Goal: Information Seeking & Learning: Learn about a topic

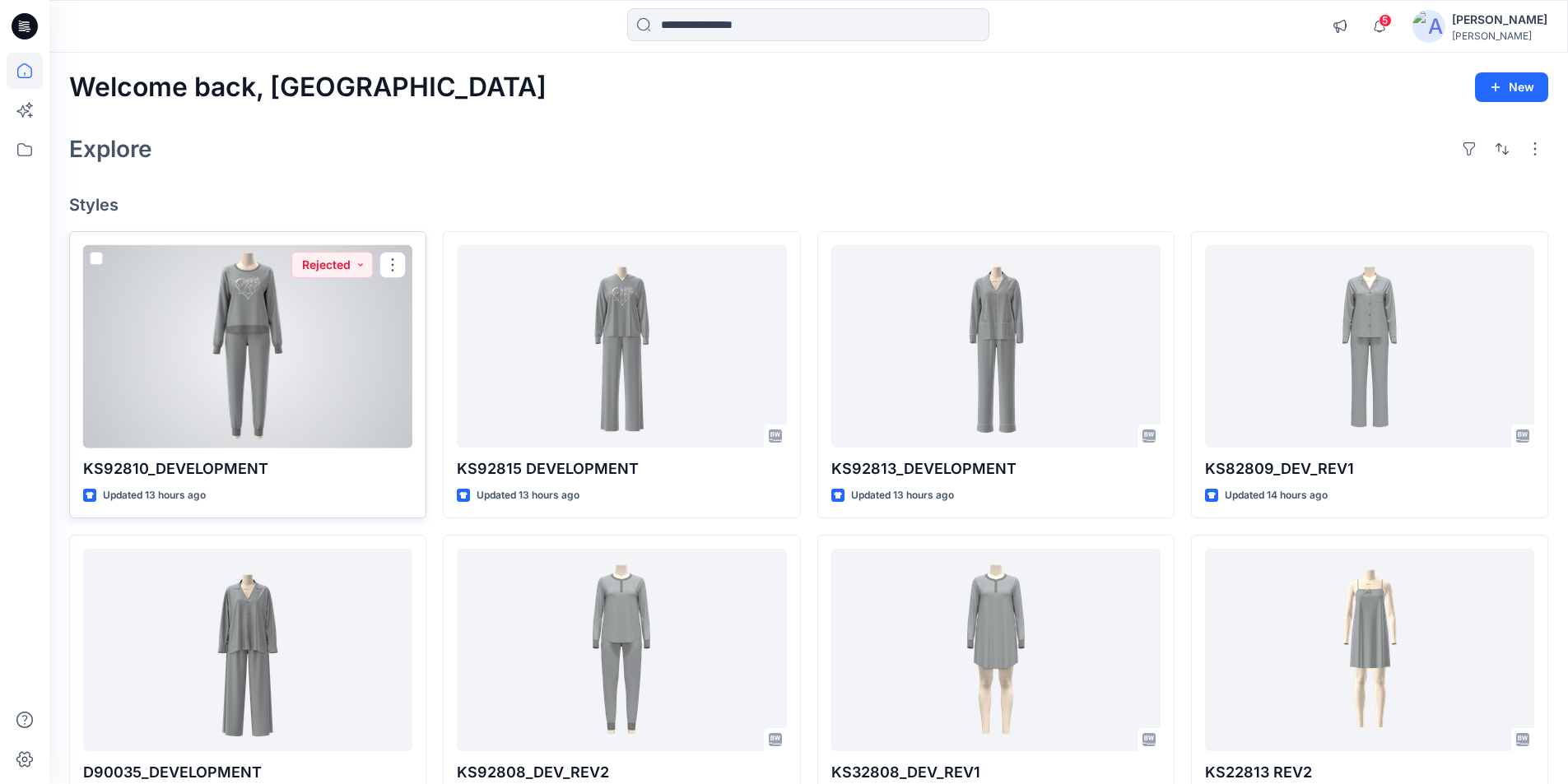
click at [205, 361] on div at bounding box center [248, 347] width 329 height 204
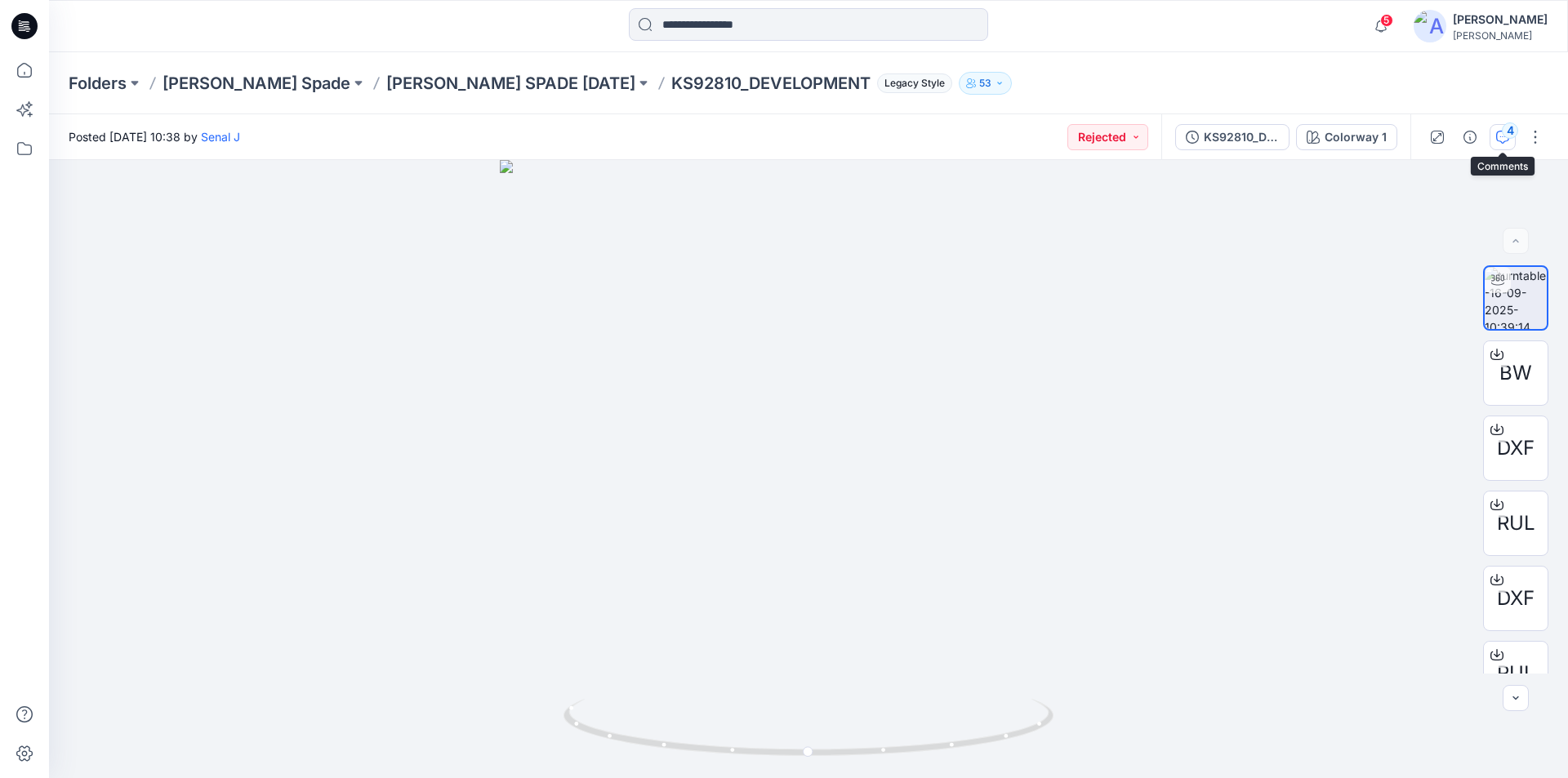
click at [1502, 139] on icon "button" at bounding box center [1502, 137] width 13 height 13
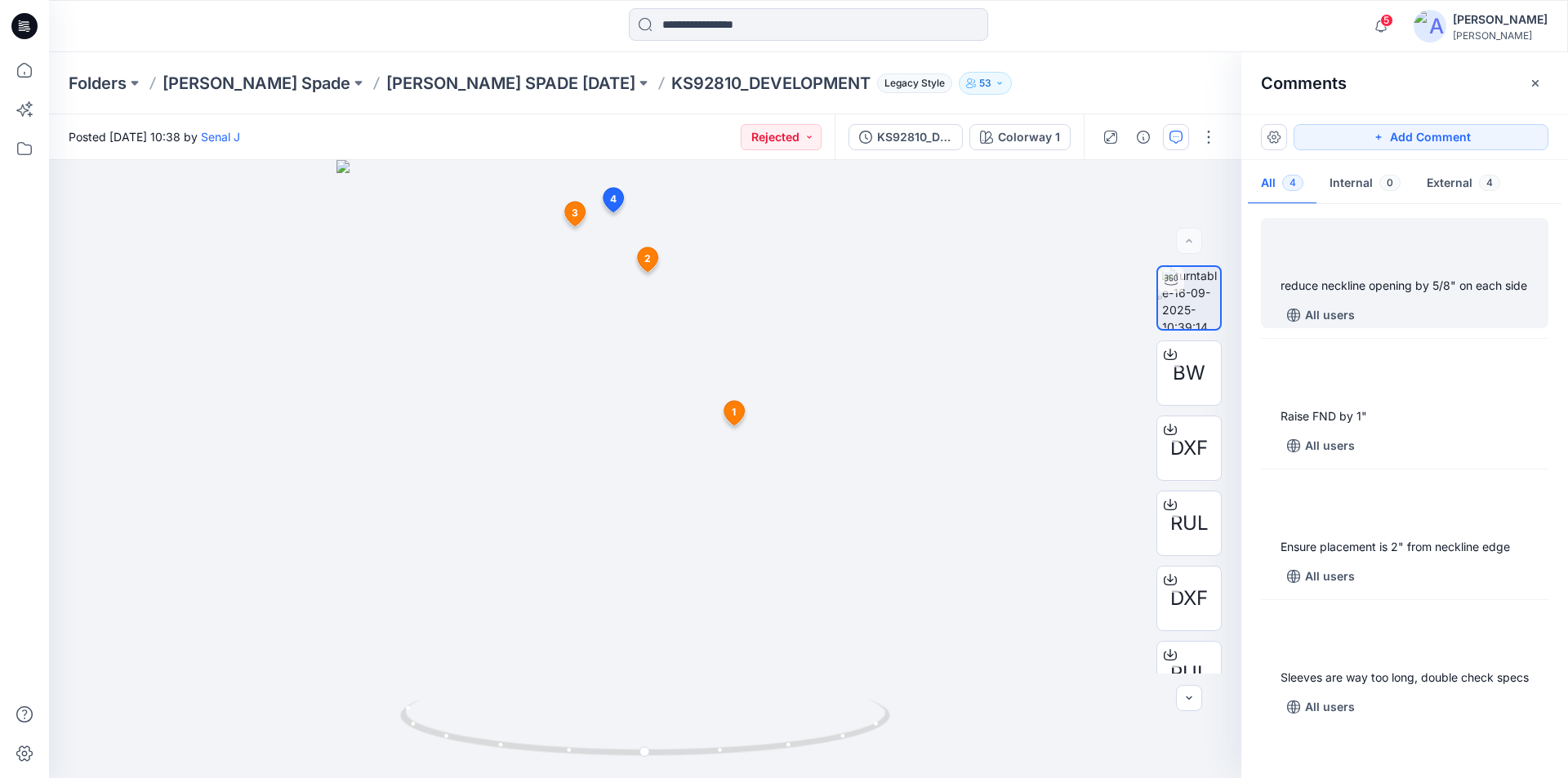
click at [1342, 296] on div "reduce neckline opening by 5/8" on each side" at bounding box center [1404, 285] width 248 height 20
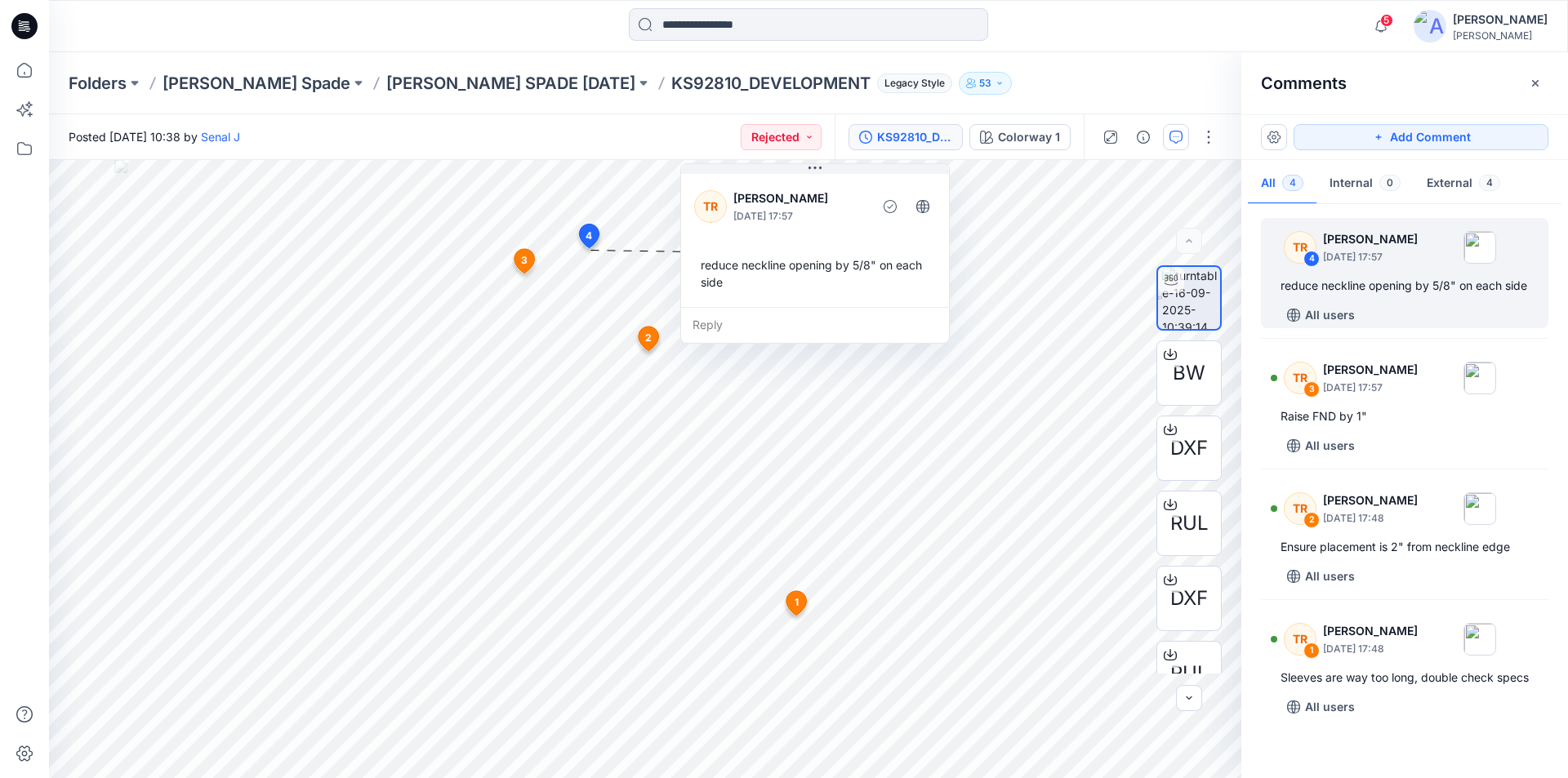
drag, startPoint x: 708, startPoint y: 345, endPoint x: 861, endPoint y: 144, distance: 252.6
click at [861, 144] on div "Posted [DATE] 10:38 by Senal J Rejected KS92810_DEVELOPMENT Colorway 1 BW DXF R…" at bounding box center [808, 446] width 1519 height 664
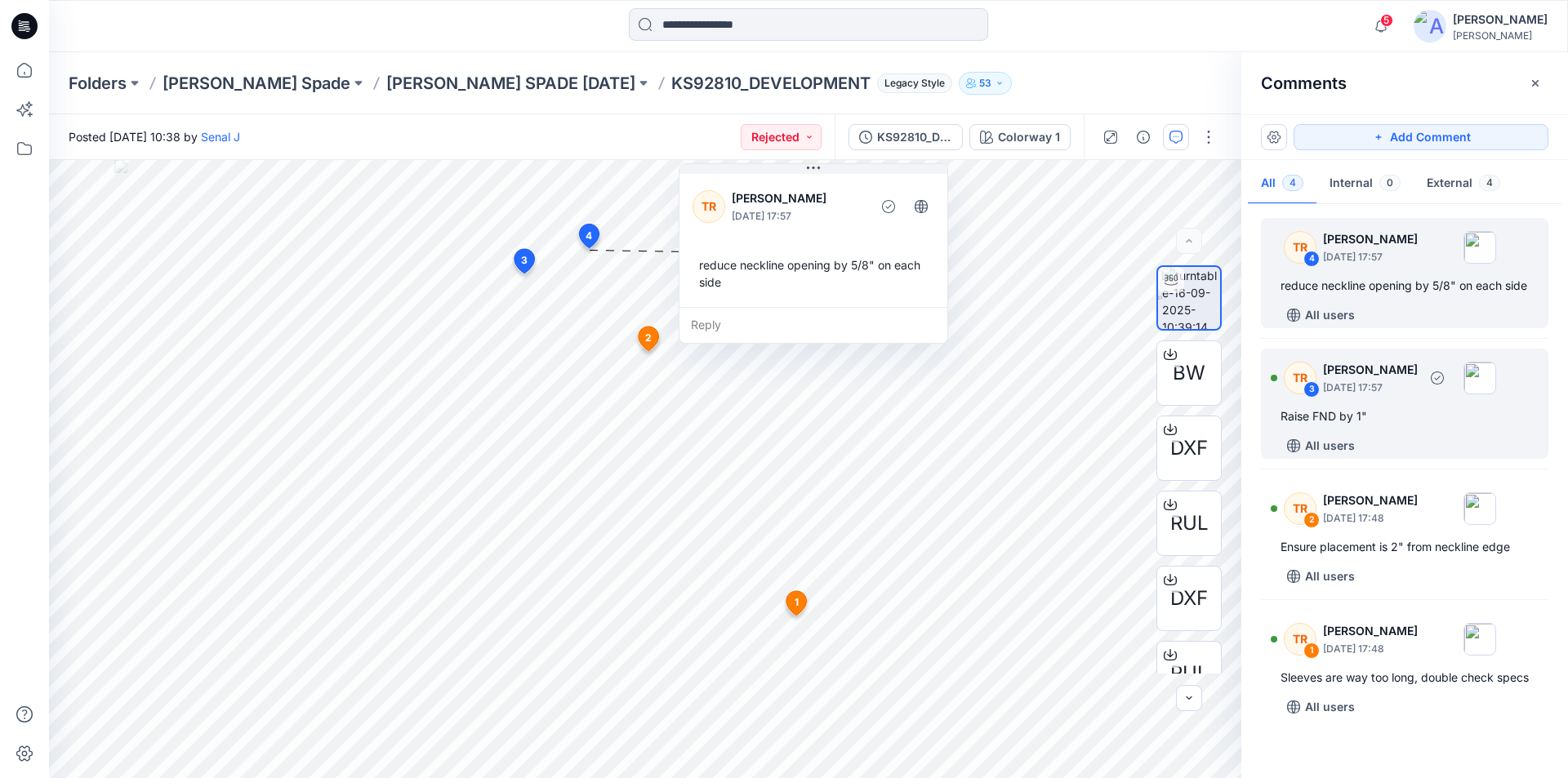
click at [1341, 449] on div "TR 3 [PERSON_NAME] [DATE] 17:57 Raise FND by 1" All users" at bounding box center [1405, 404] width 287 height 110
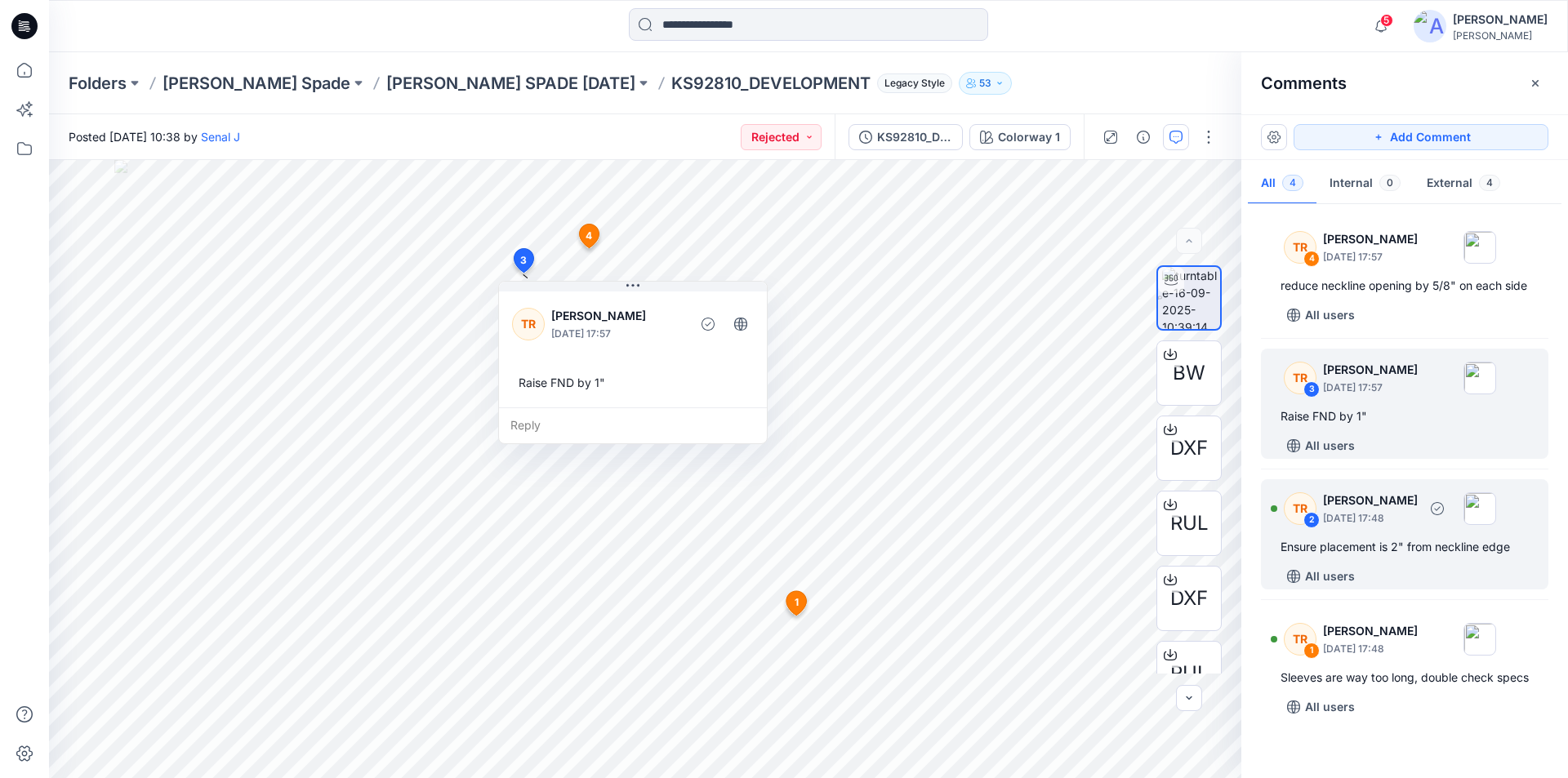
click at [1352, 557] on div "Ensure placement is 2" from neckline edge" at bounding box center [1404, 547] width 248 height 20
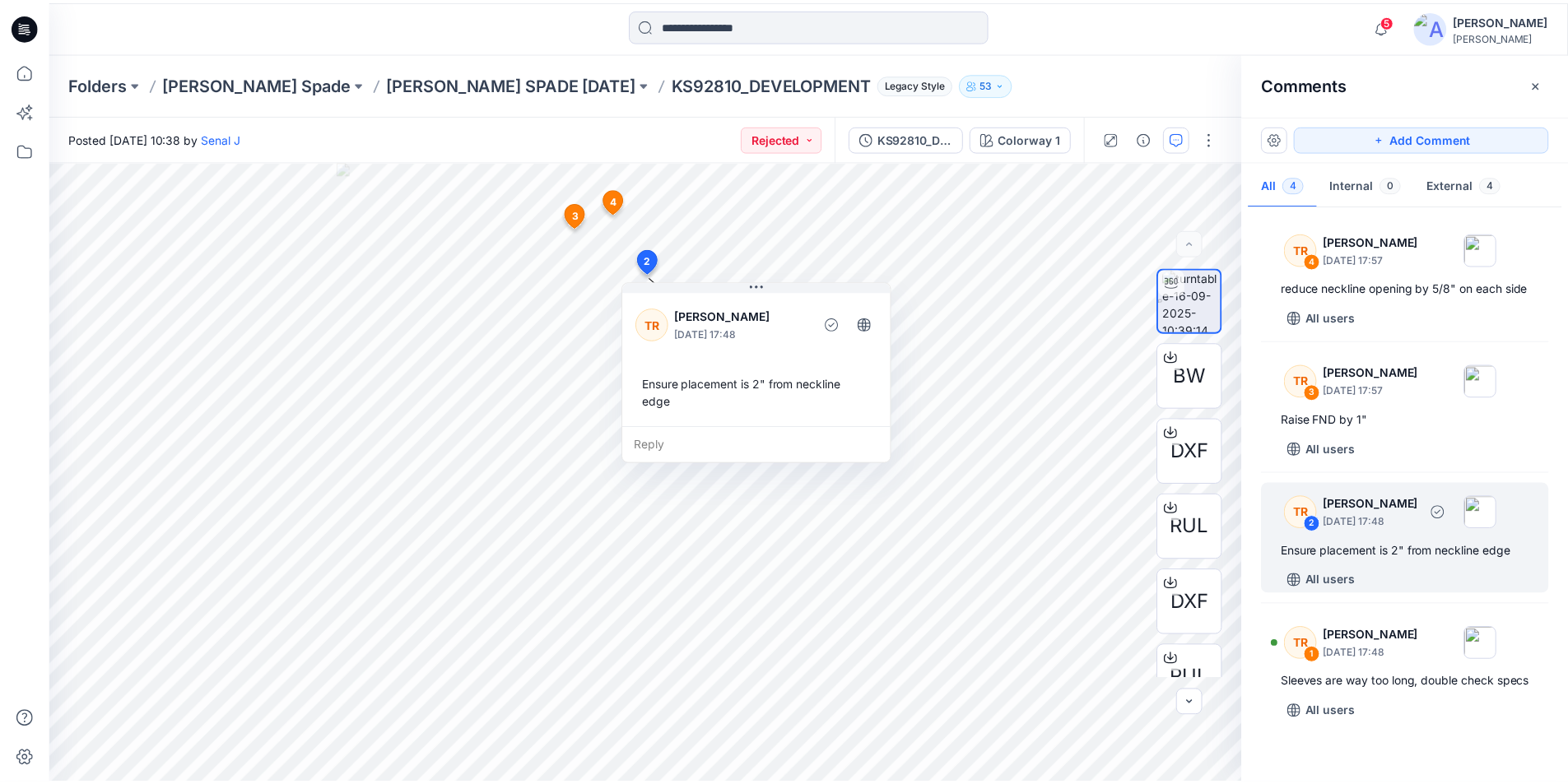
scroll to position [3, 0]
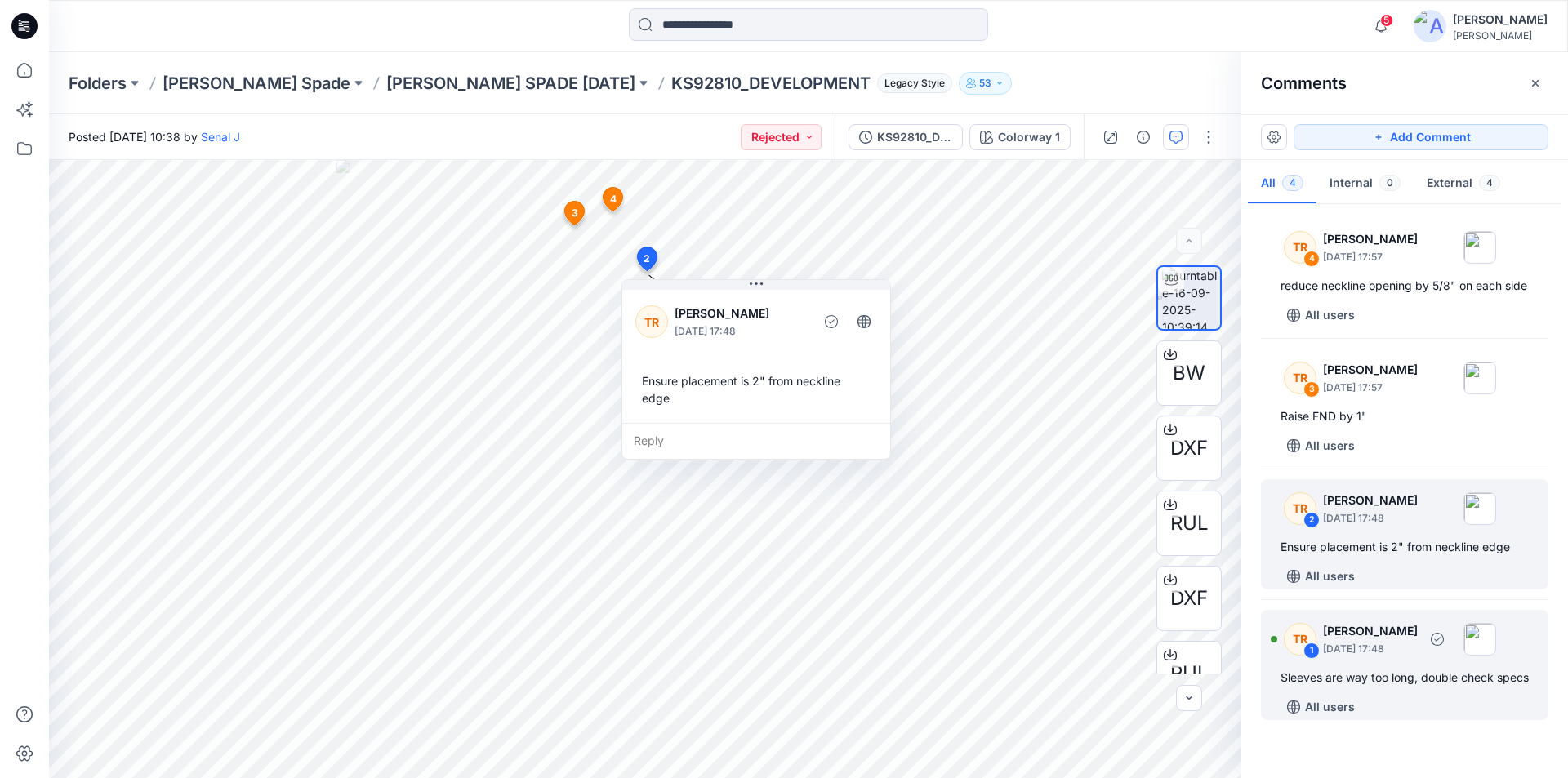
click at [1333, 681] on div "TR 1 [PERSON_NAME] [DATE] 17:48 Sleeves are way too long, double check specs Al…" at bounding box center [1405, 665] width 287 height 110
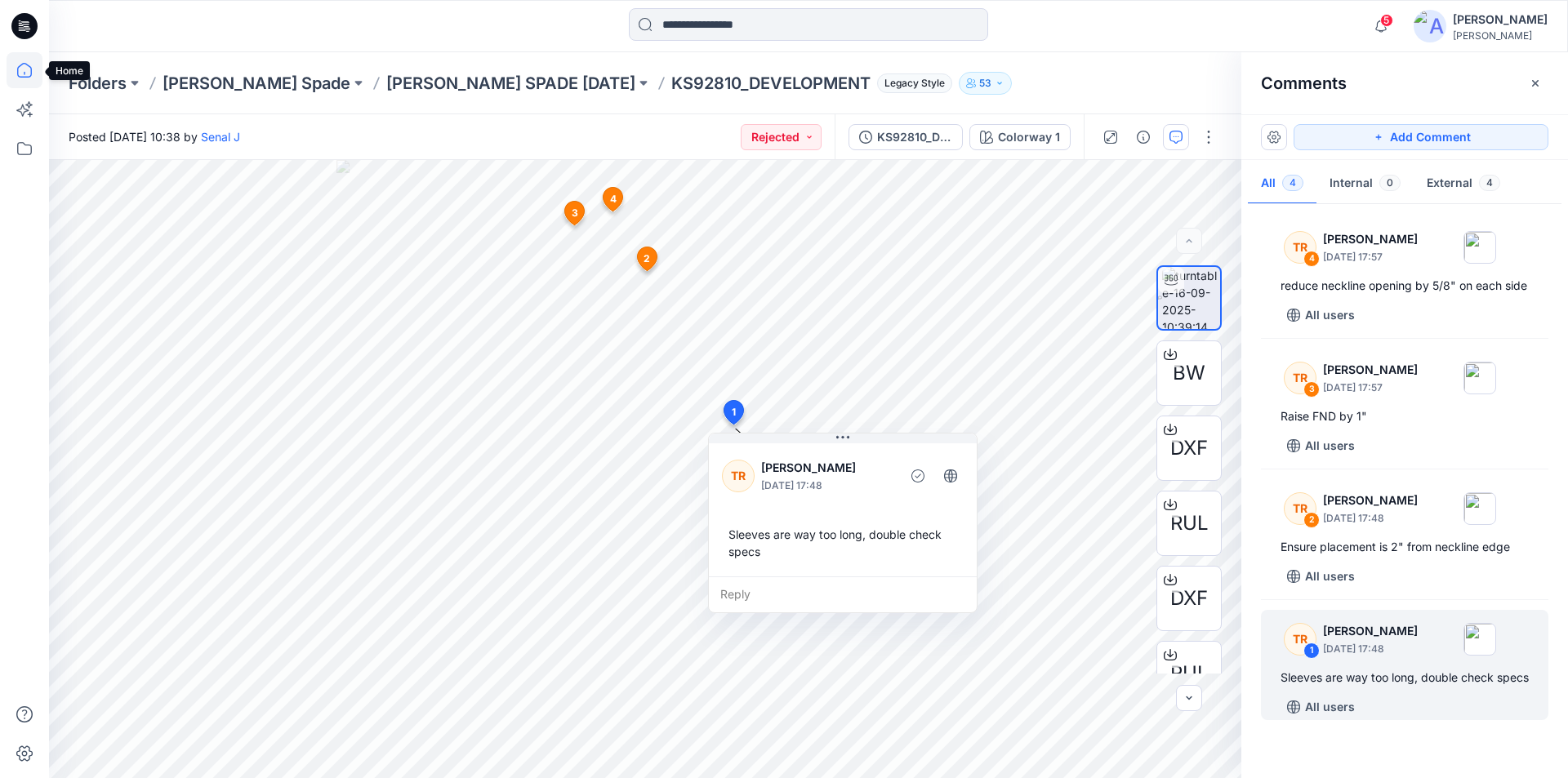
click at [25, 73] on icon at bounding box center [25, 70] width 36 height 36
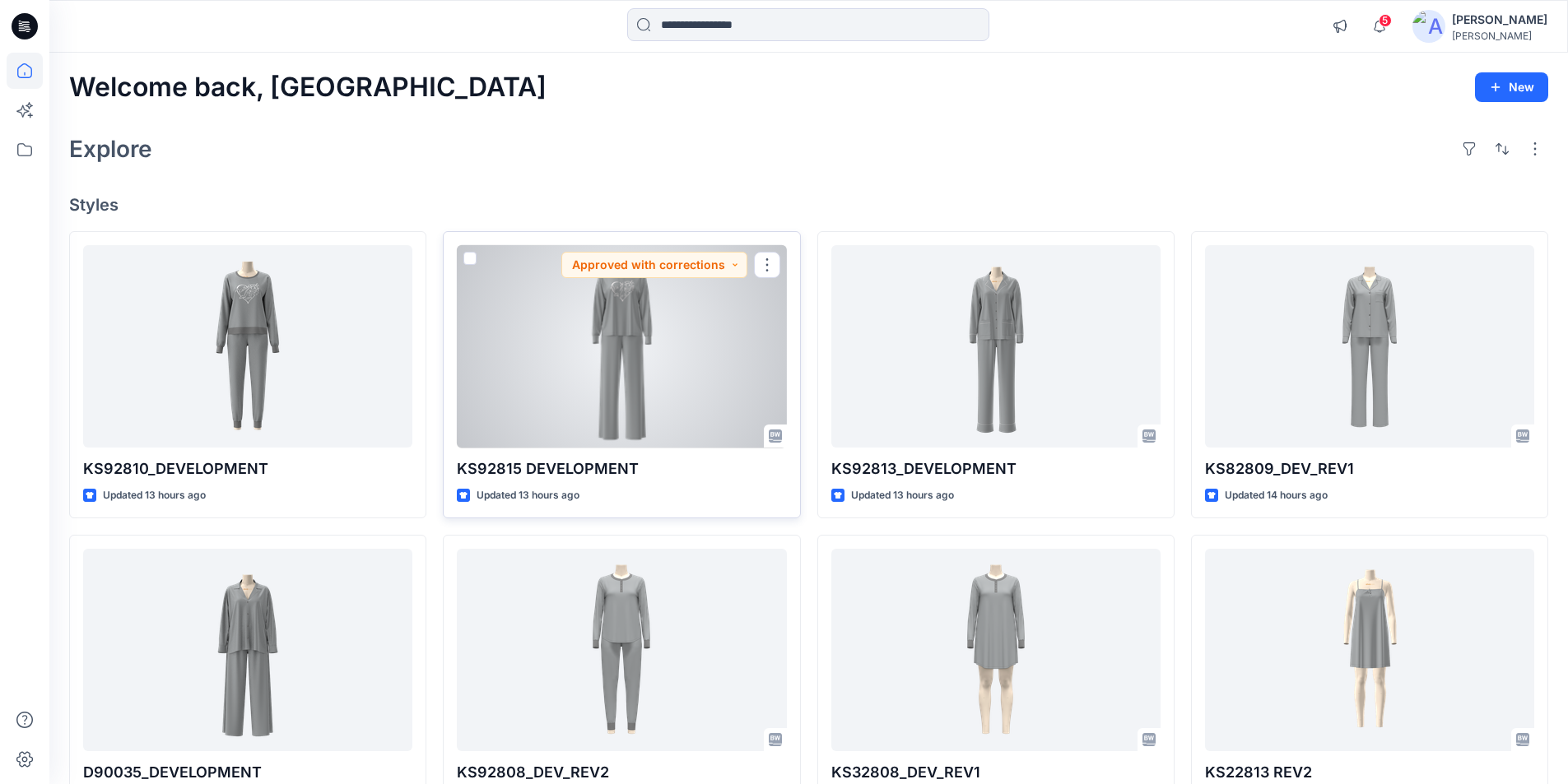
click at [586, 355] on div at bounding box center [621, 347] width 329 height 204
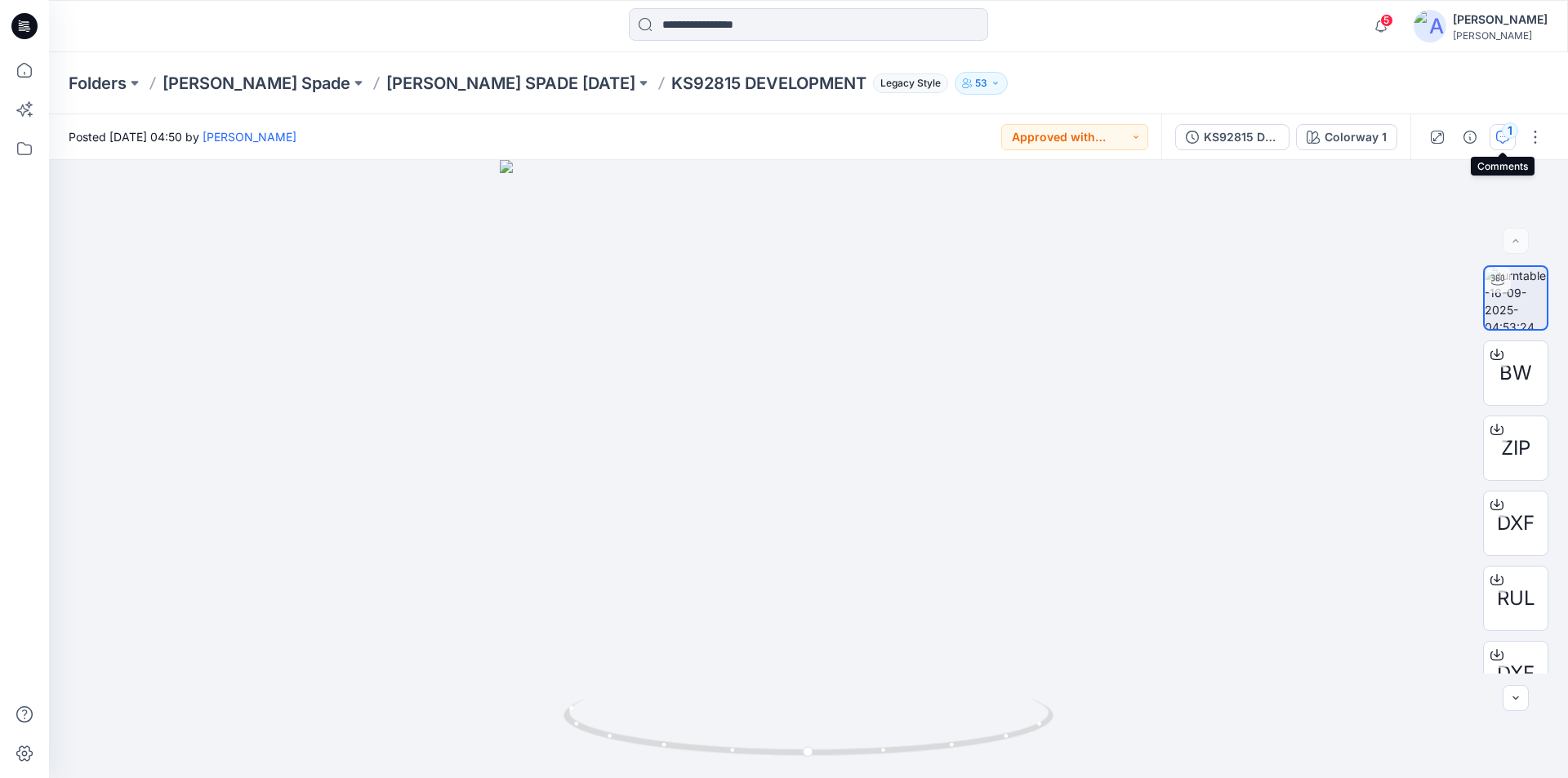
click at [1502, 132] on div "1" at bounding box center [1510, 130] width 16 height 16
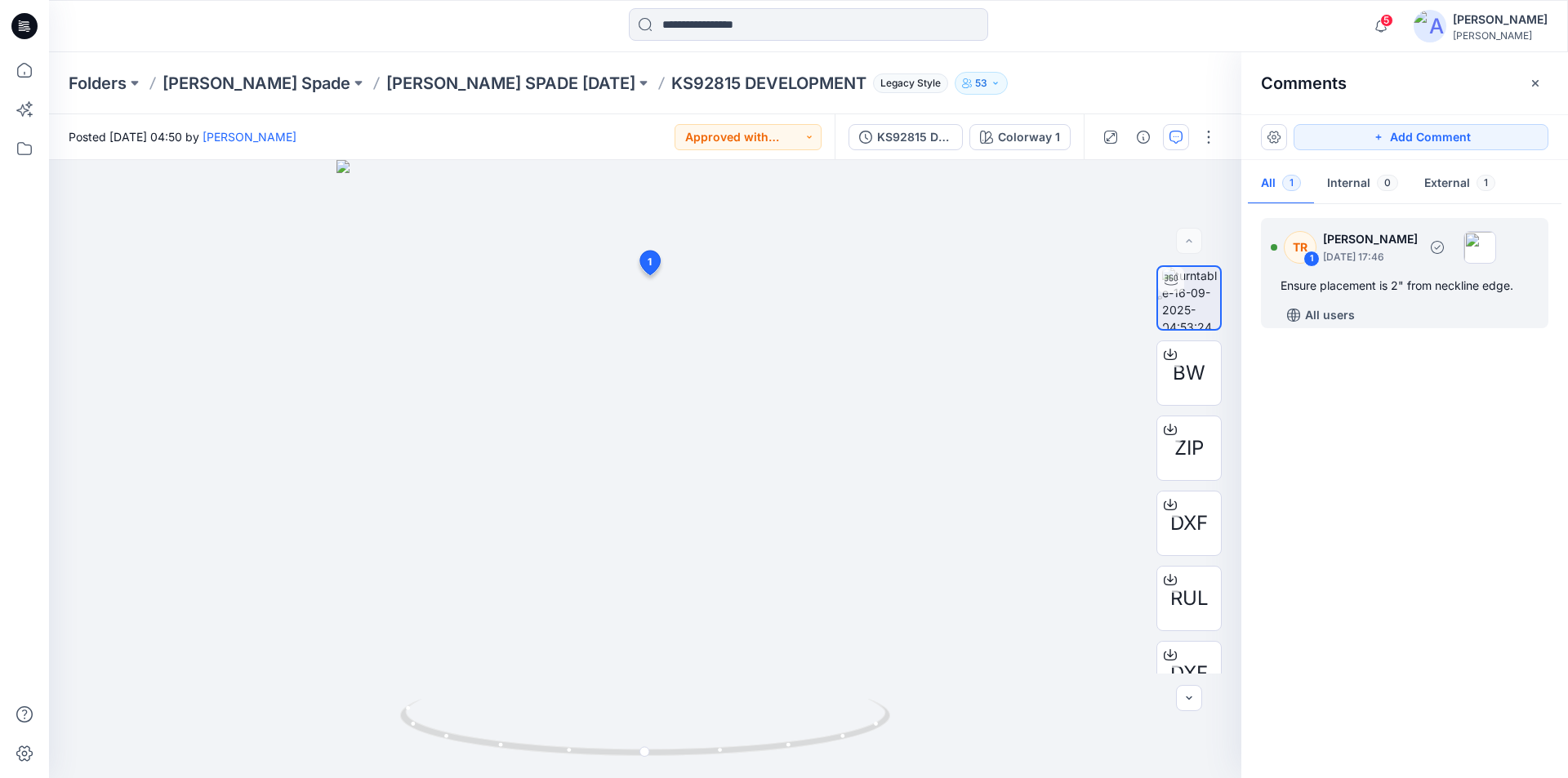
click at [1430, 273] on div "TR 1 [PERSON_NAME] [DATE] 17:46 Ensure placement is 2" from neckline edge. All …" at bounding box center [1405, 273] width 287 height 110
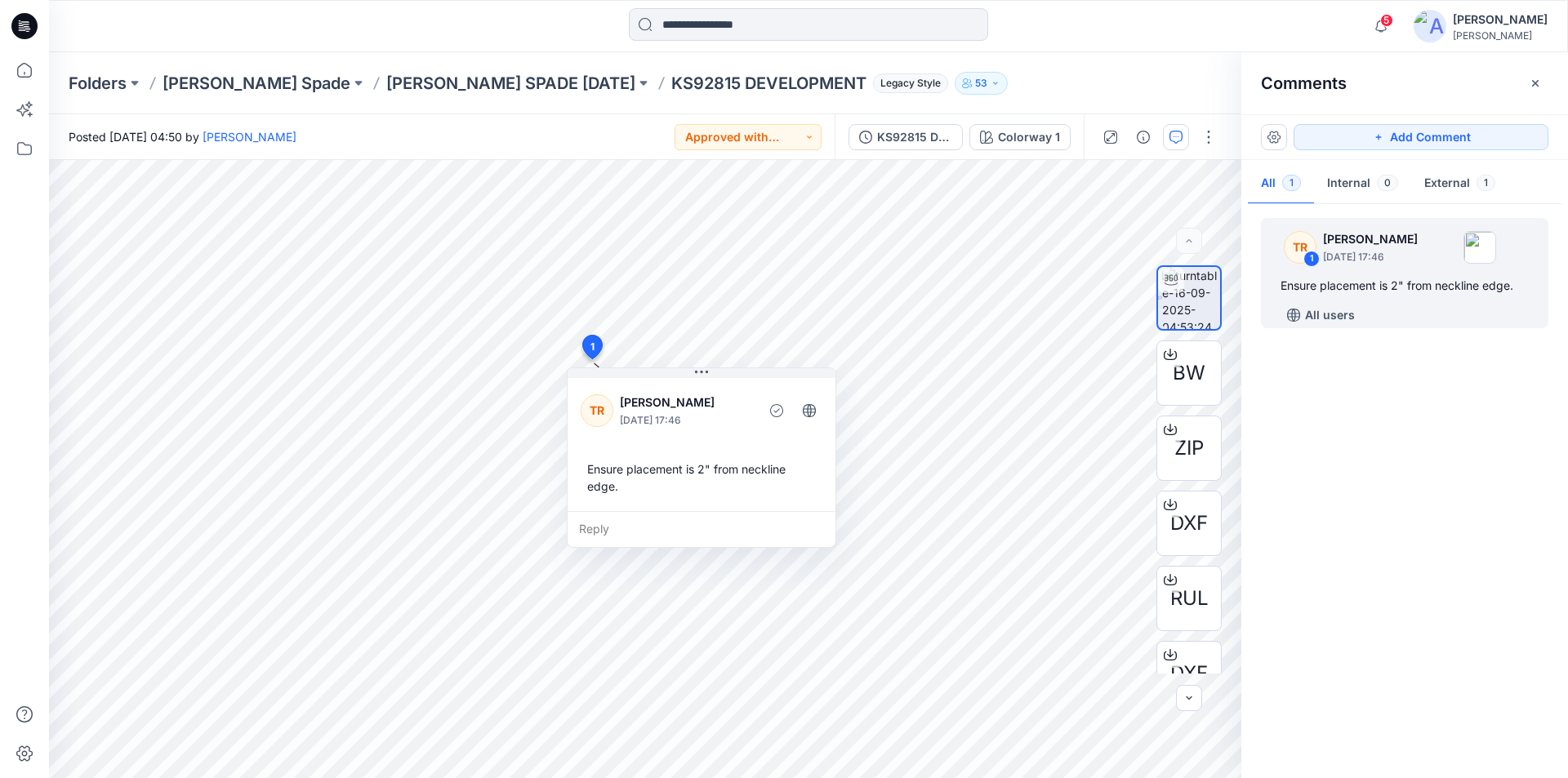
click at [1442, 468] on div "TR 1 [PERSON_NAME] [DATE] 17:46 Ensure placement is 2" from neckline edge. All …" at bounding box center [1405, 487] width 327 height 558
click at [19, 76] on icon at bounding box center [25, 70] width 36 height 36
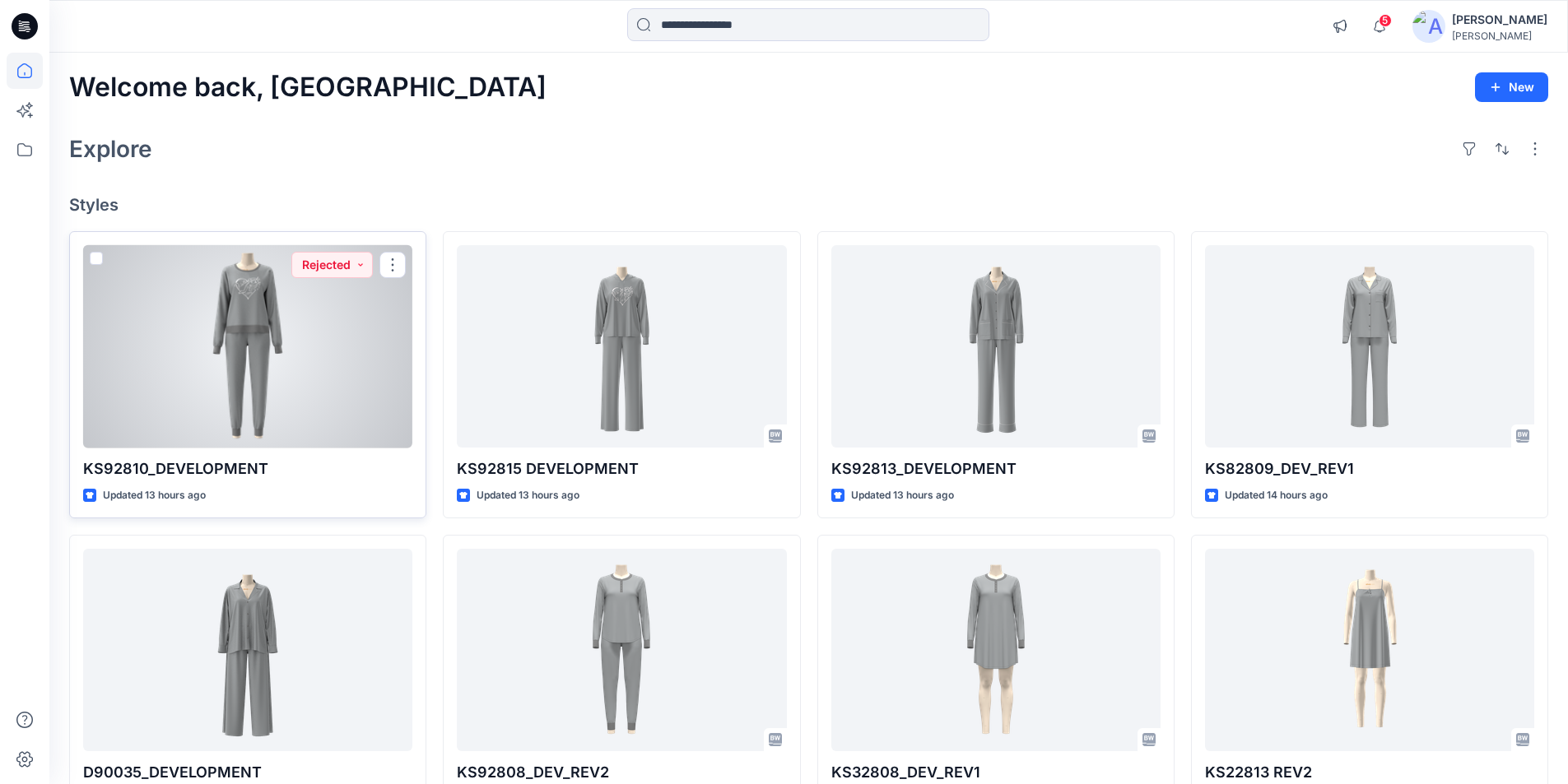
click at [251, 353] on div at bounding box center [248, 347] width 329 height 204
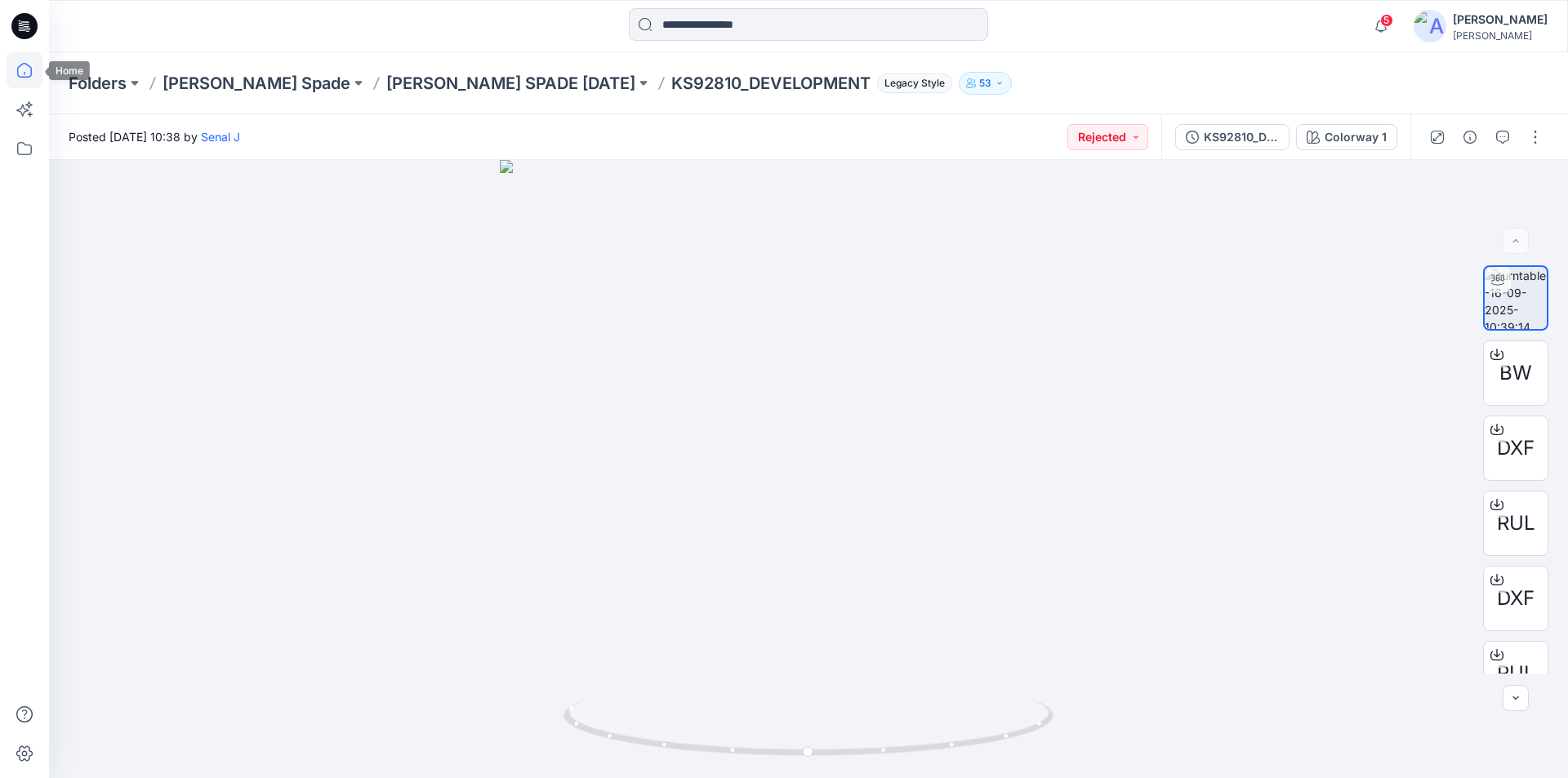
click at [28, 69] on icon at bounding box center [25, 70] width 36 height 36
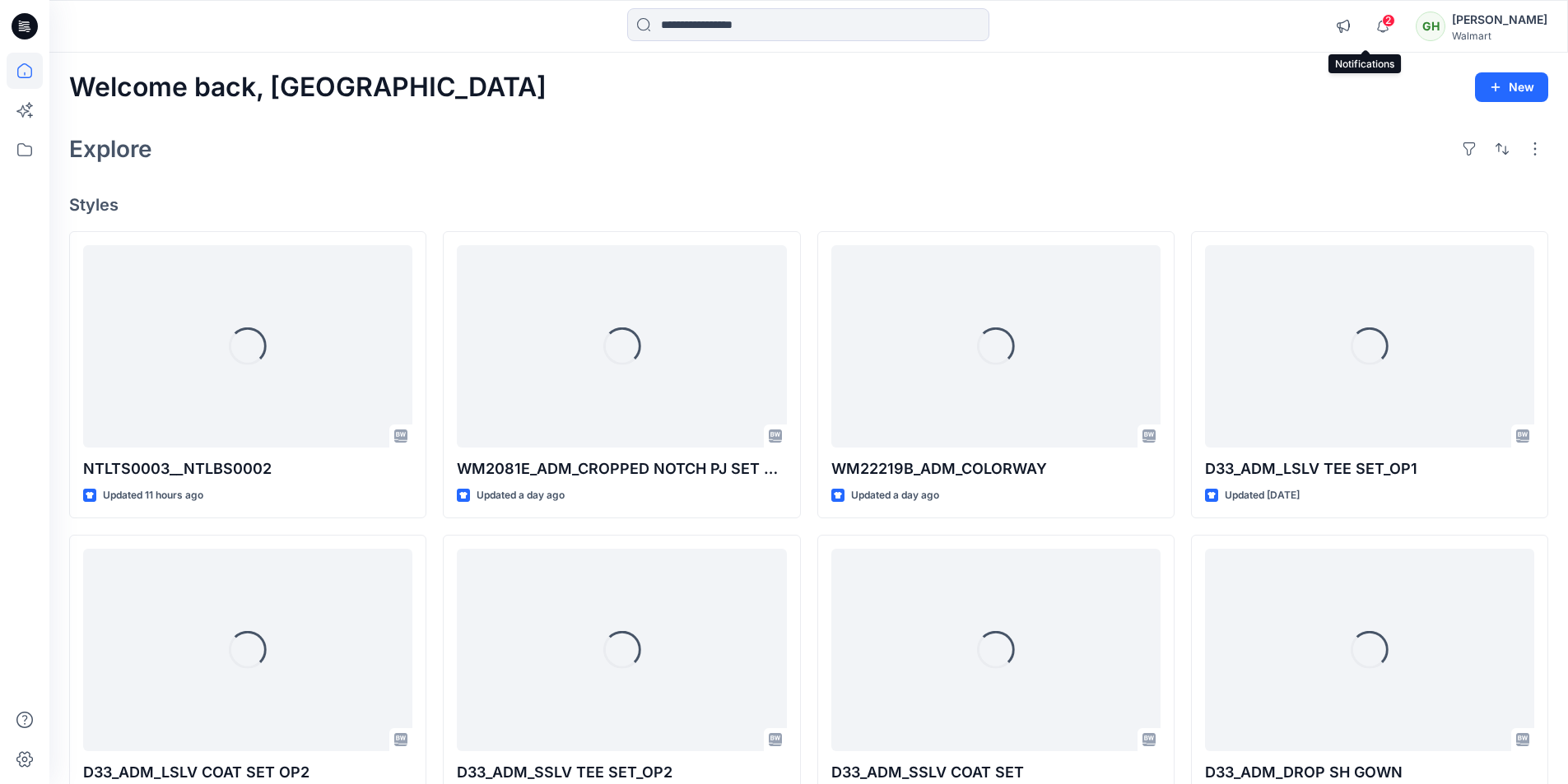
click at [1383, 22] on span "2" at bounding box center [1389, 20] width 13 height 13
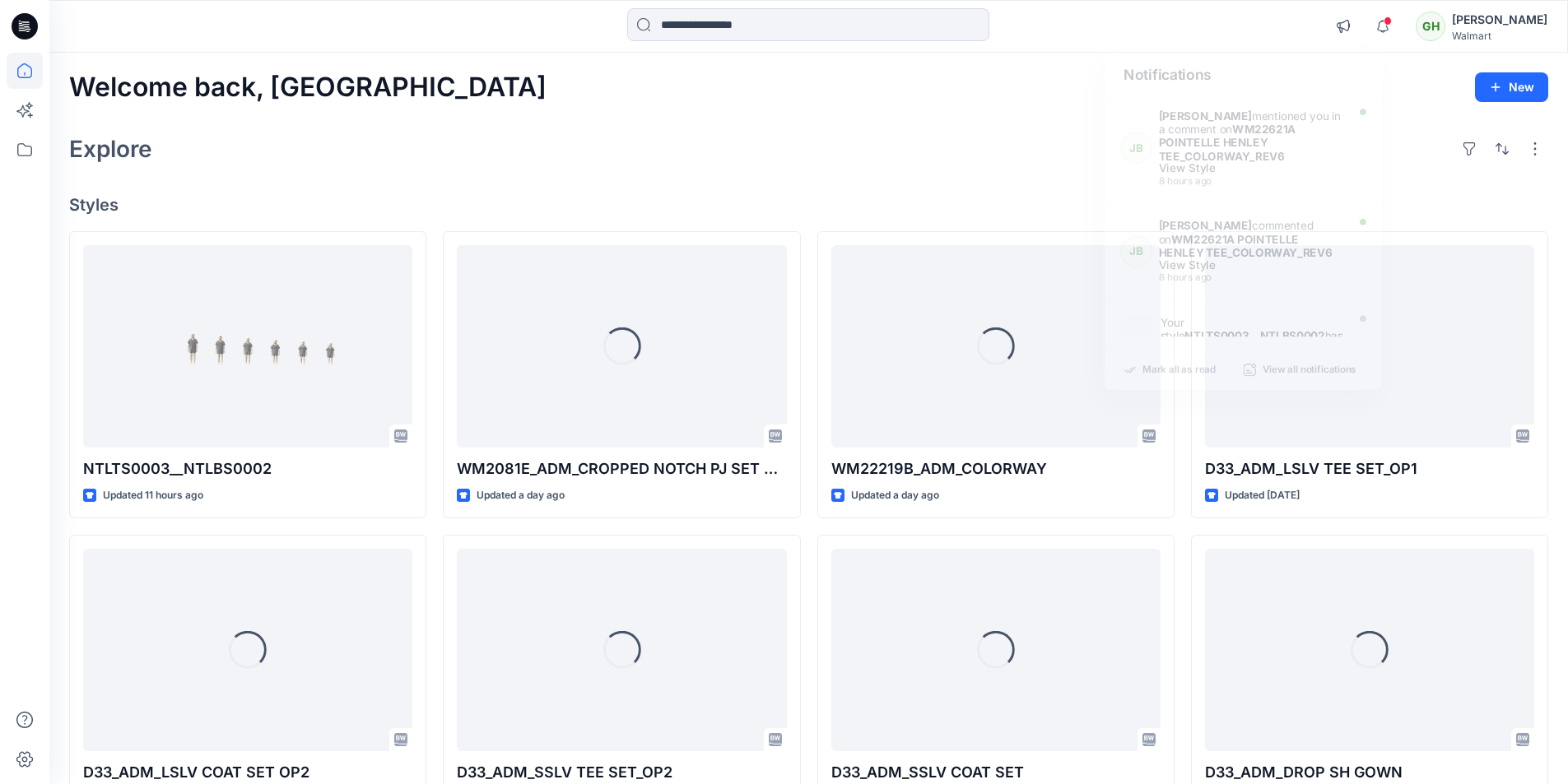
click at [446, 136] on div "Explore" at bounding box center [809, 149] width 1480 height 40
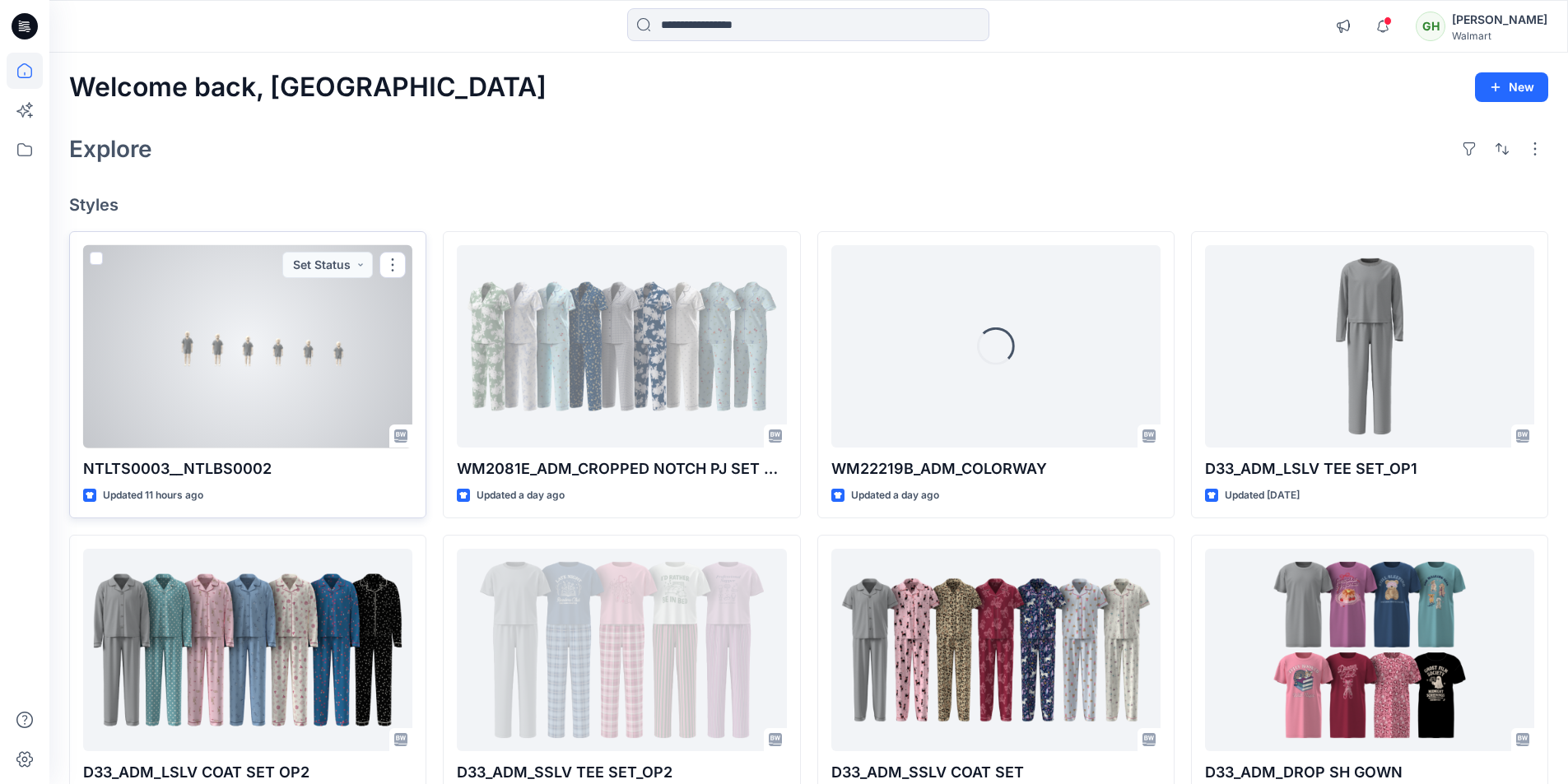
click at [287, 335] on div at bounding box center [248, 347] width 329 height 204
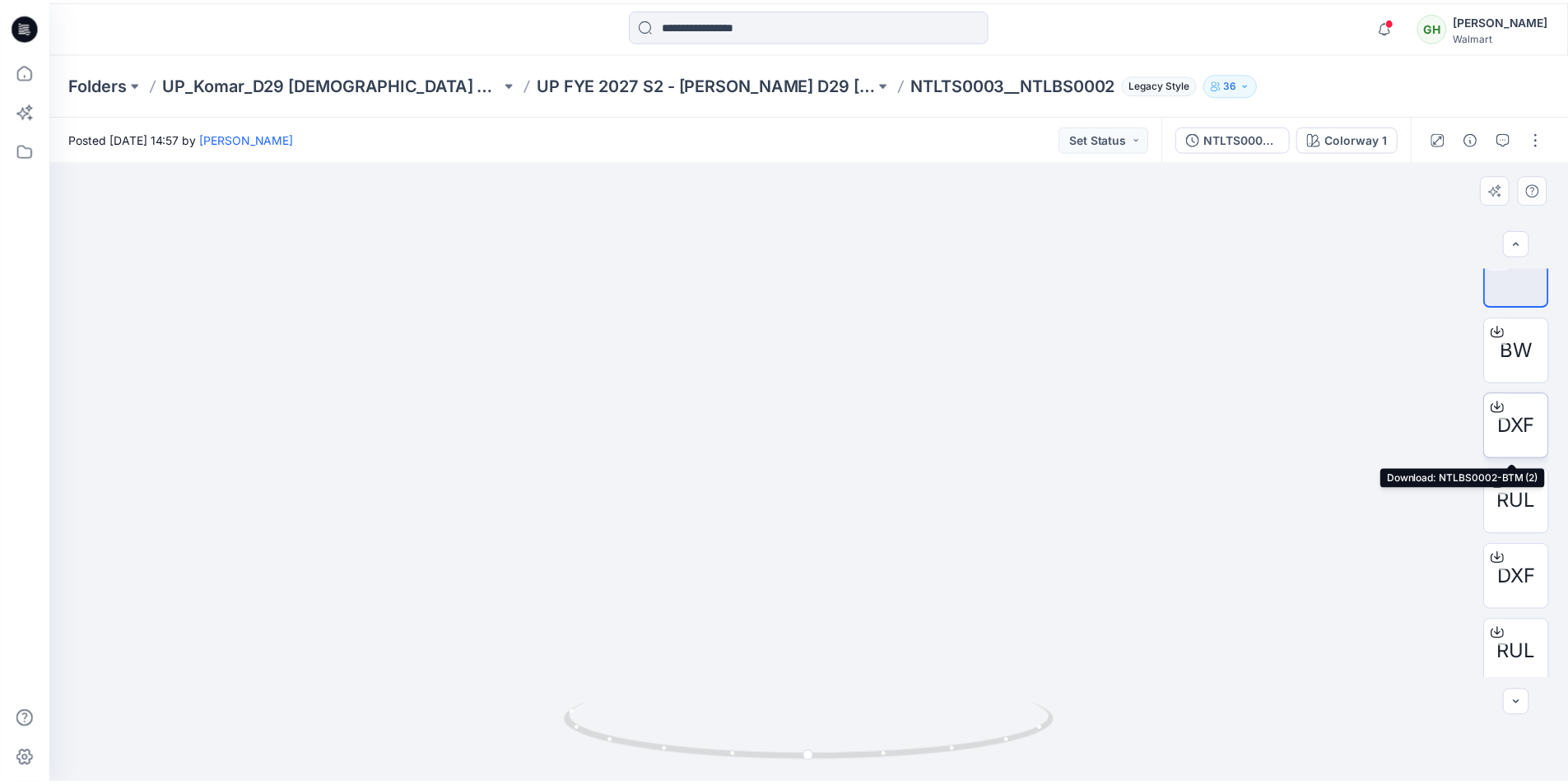
scroll to position [33, 0]
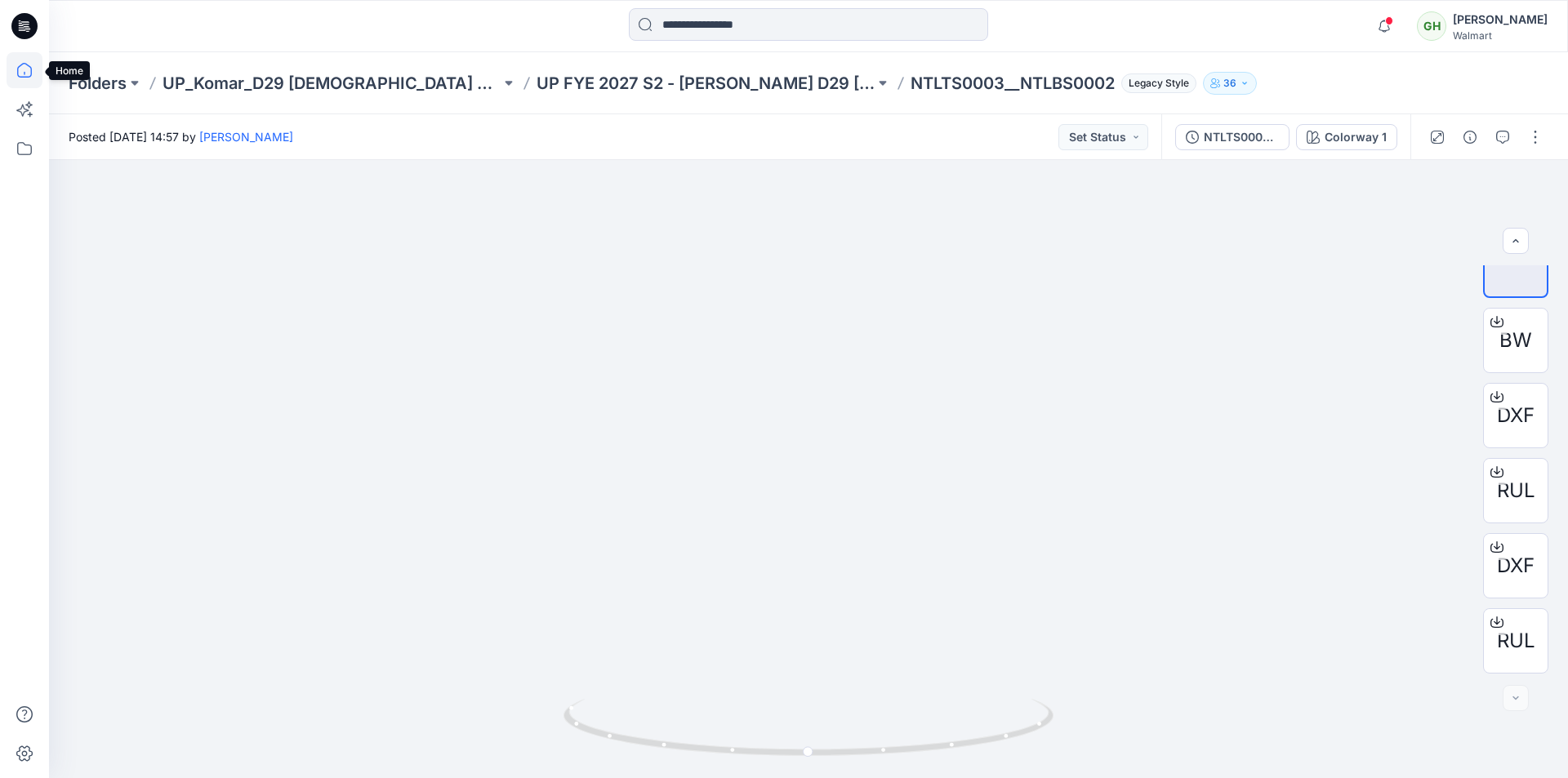
click at [28, 72] on icon at bounding box center [25, 70] width 36 height 36
